Goal: Task Accomplishment & Management: Manage account settings

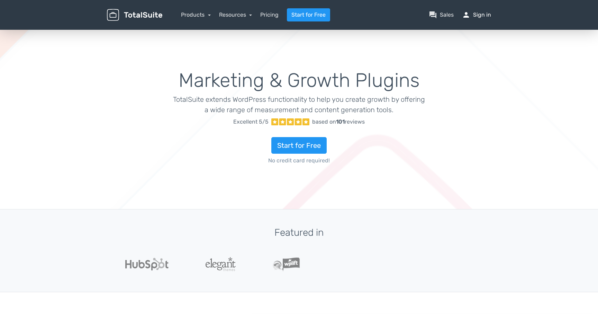
click at [483, 15] on link "person Sign in" at bounding box center [476, 15] width 29 height 8
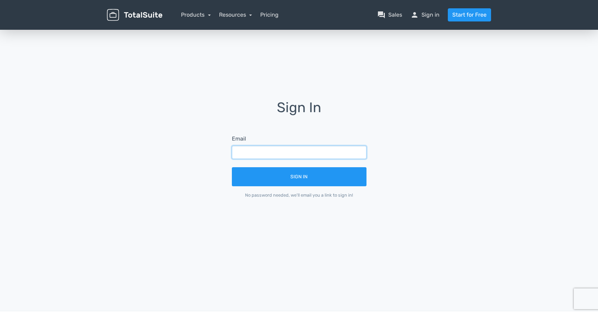
click at [276, 152] on input "text" at bounding box center [299, 152] width 135 height 13
click at [110, 102] on div "Sign In Email Sign In No password needed, we'll email you a link to sign in!" at bounding box center [299, 154] width 394 height 108
